Goal: Task Accomplishment & Management: Use online tool/utility

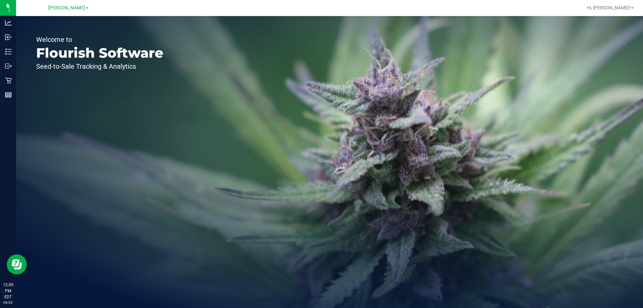
click at [206, 129] on div "Welcome to Flourish Software Seed-to-Sale Tracking & Analytics" at bounding box center [329, 162] width 627 height 292
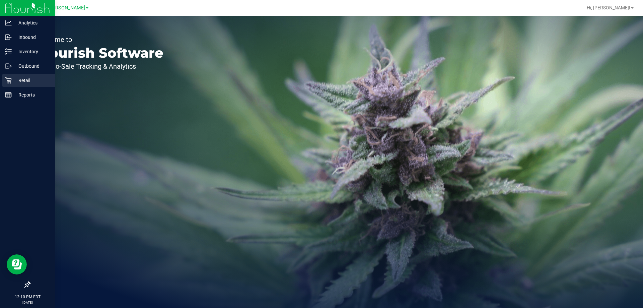
click at [7, 77] on icon at bounding box center [8, 80] width 7 height 7
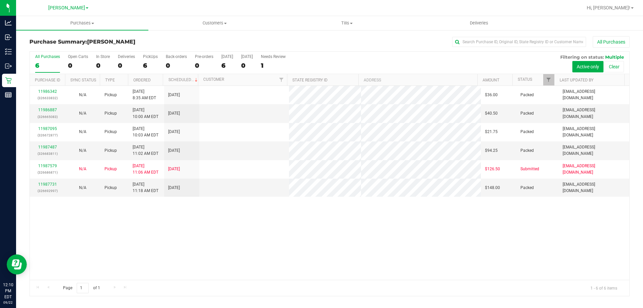
click at [264, 241] on div "11986342 (326633832) N/A Pickup [DATE] 8:35 AM EDT 9/22/2025 $36.00 Packed [EMA…" at bounding box center [330, 183] width 600 height 194
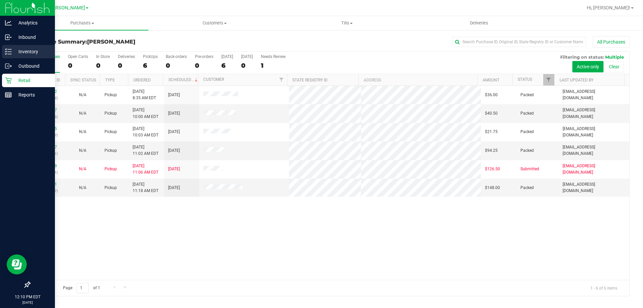
click at [15, 55] on p "Inventory" at bounding box center [32, 52] width 40 height 8
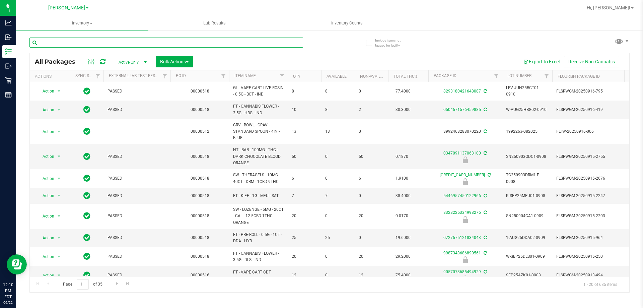
click at [107, 41] on input "text" at bounding box center [166, 43] width 274 height 10
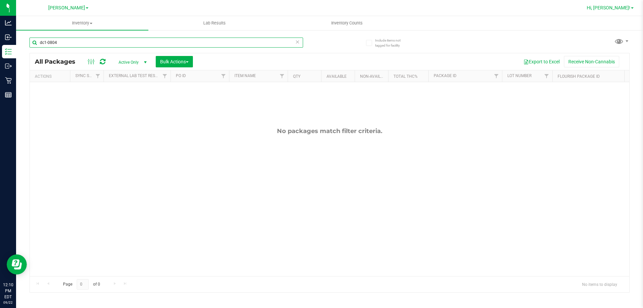
type input "dc1-0804"
click at [625, 9] on span "Hi, [PERSON_NAME]!" at bounding box center [609, 7] width 44 height 5
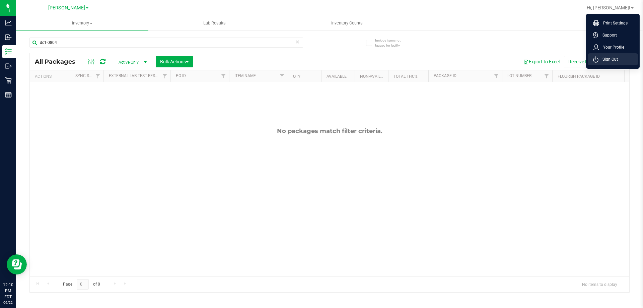
click at [612, 60] on span "Sign Out" at bounding box center [608, 59] width 19 height 7
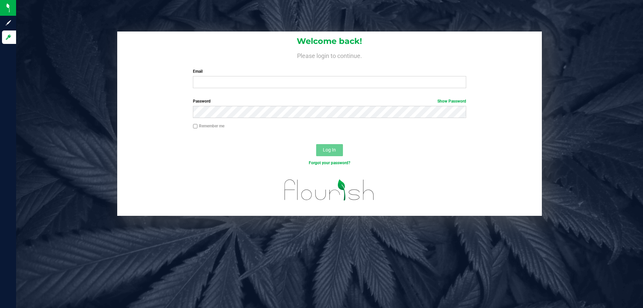
click at [426, 162] on div "Forgot your password?" at bounding box center [329, 163] width 283 height 6
click at [87, 7] on div "Welcome back! Please login to continue. Email Required Please format your email…" at bounding box center [329, 154] width 627 height 308
click at [329, 79] on input "Email" at bounding box center [329, 82] width 273 height 12
type input "[EMAIL_ADDRESS][DOMAIN_NAME]"
click at [316, 144] on button "Log In" at bounding box center [329, 150] width 27 height 12
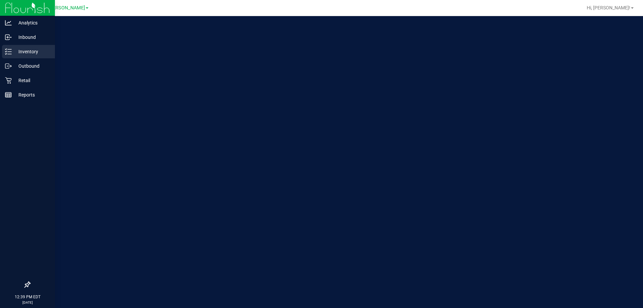
click at [16, 55] on p "Inventory" at bounding box center [32, 52] width 40 height 8
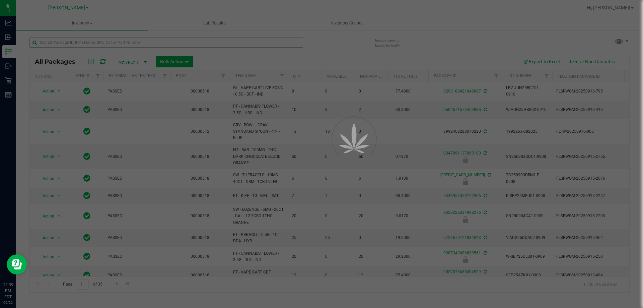
click at [81, 46] on div at bounding box center [321, 154] width 643 height 308
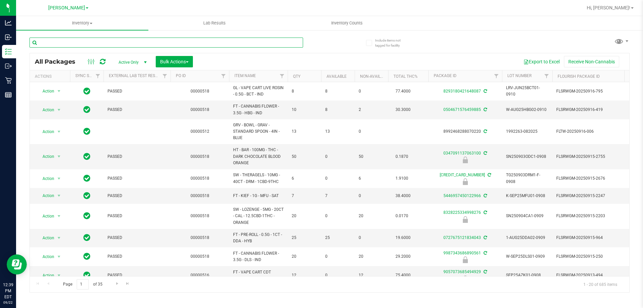
click at [79, 44] on input "text" at bounding box center [166, 43] width 274 height 10
type input "pla"
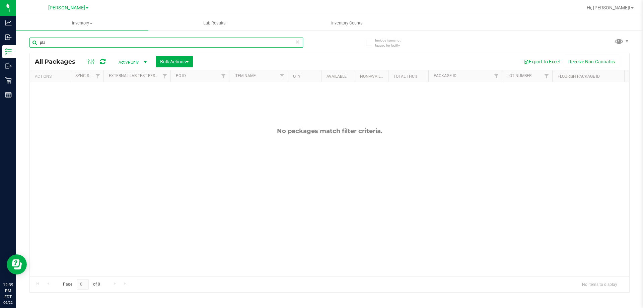
click at [80, 45] on input "pla" at bounding box center [166, 43] width 274 height 10
click at [89, 181] on div "No packages match filter criteria." at bounding box center [330, 201] width 600 height 239
